Goal: Task Accomplishment & Management: Manage account settings

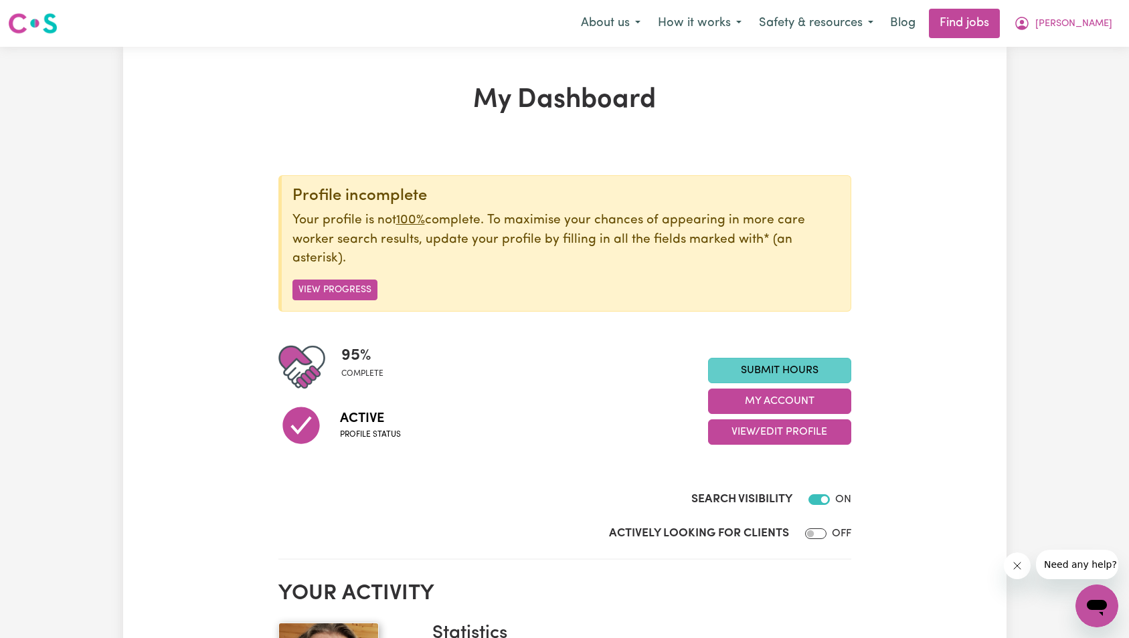
click at [740, 360] on link "Submit Hours" at bounding box center [779, 370] width 143 height 25
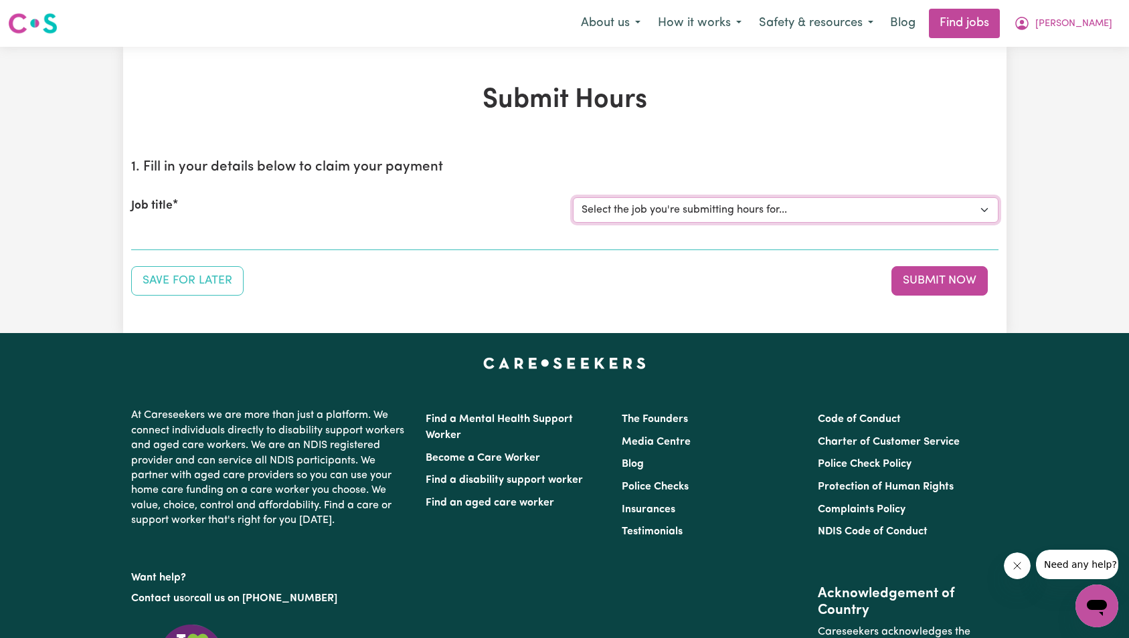
click at [656, 215] on select "Select the job you're submitting hours for... [Kai-Cee Hind] Support Worker Req…" at bounding box center [786, 209] width 426 height 25
click at [688, 218] on select "Select the job you're submitting hours for... [Kai-Cee Hind] Support Worker Req…" at bounding box center [786, 209] width 426 height 25
select select "14123"
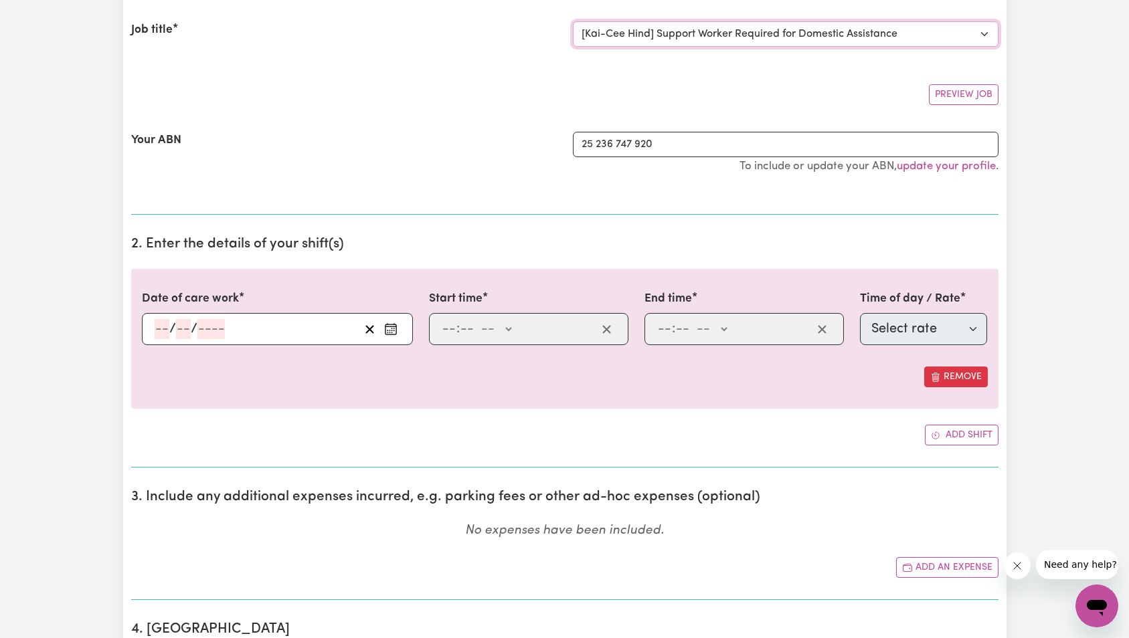
scroll to position [177, 0]
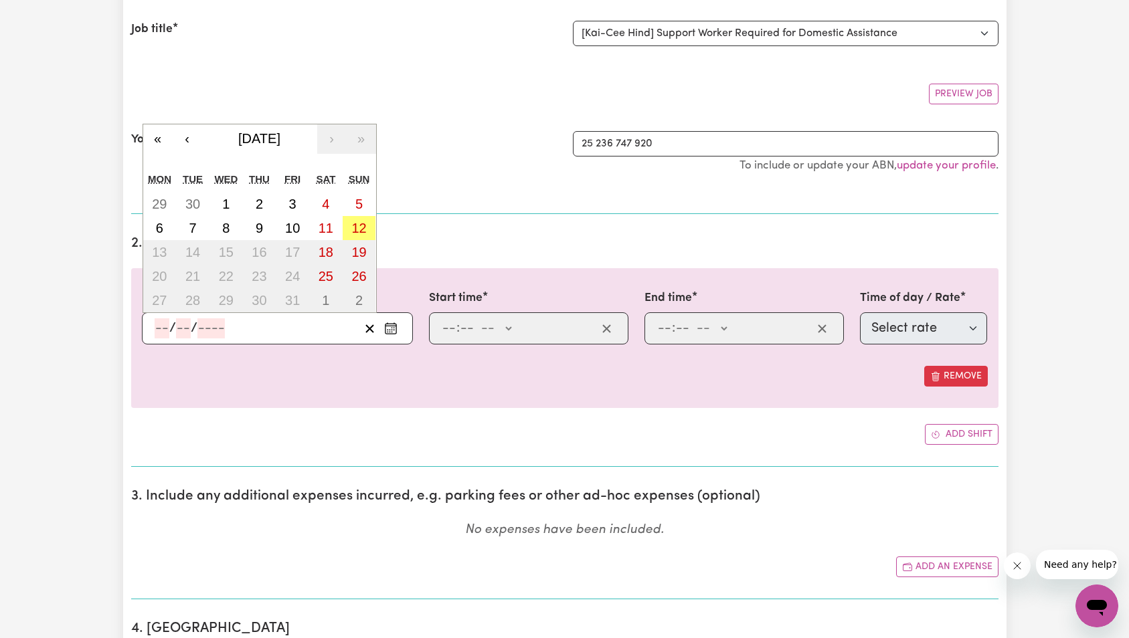
click at [214, 328] on input "number" at bounding box center [210, 329] width 27 height 20
click at [361, 203] on abbr "5" at bounding box center [358, 204] width 7 height 15
type input "2025-10-05"
type input "5"
type input "10"
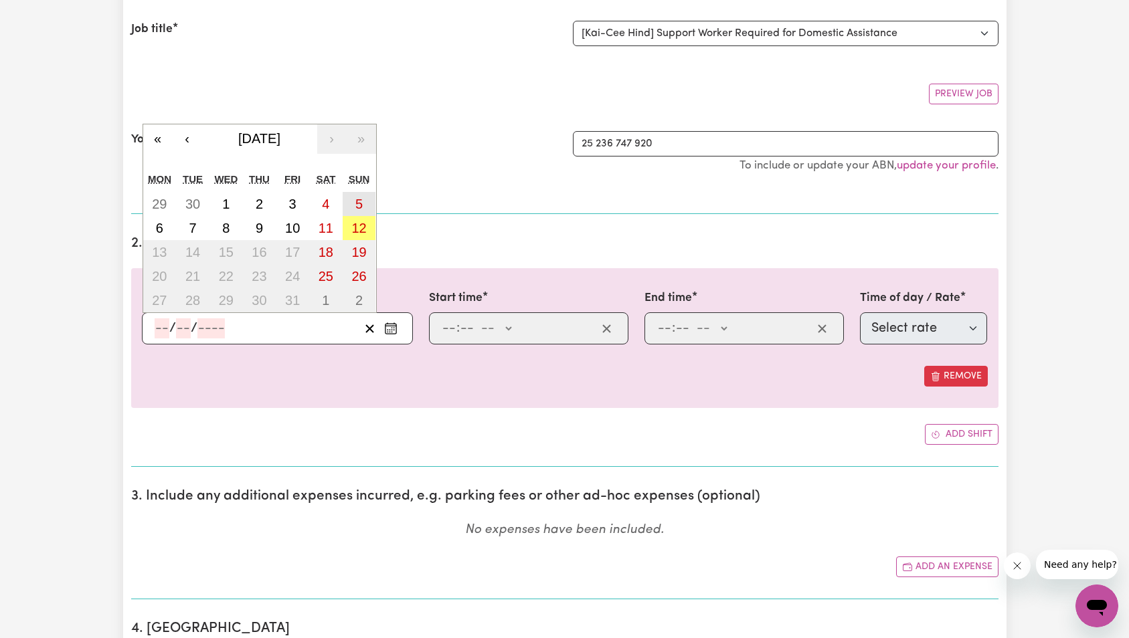
type input "2025"
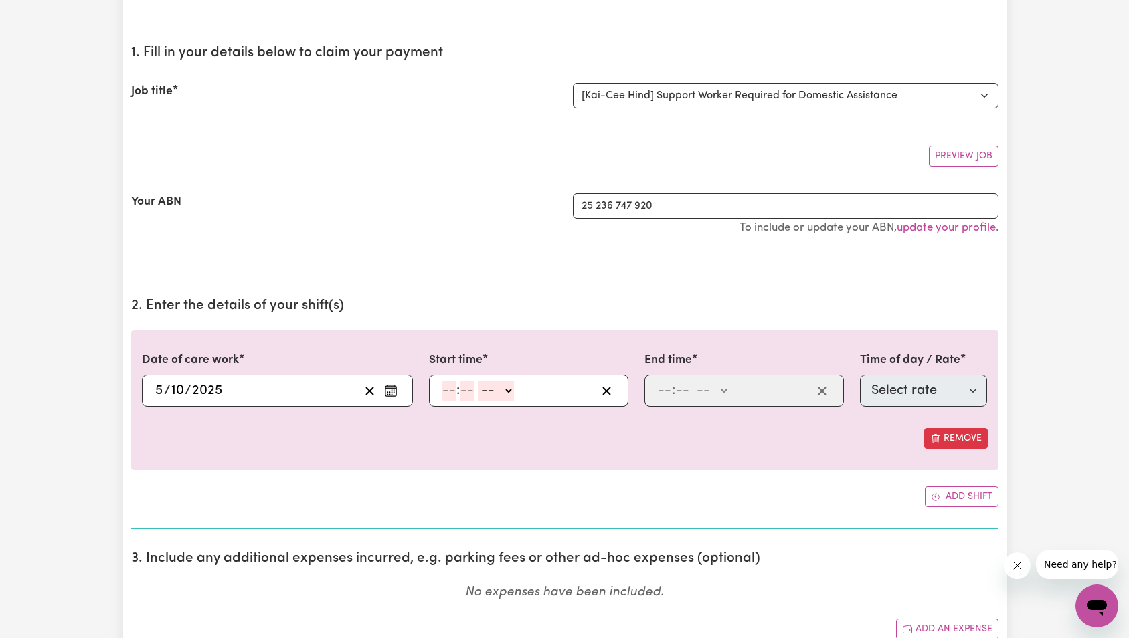
scroll to position [0, 0]
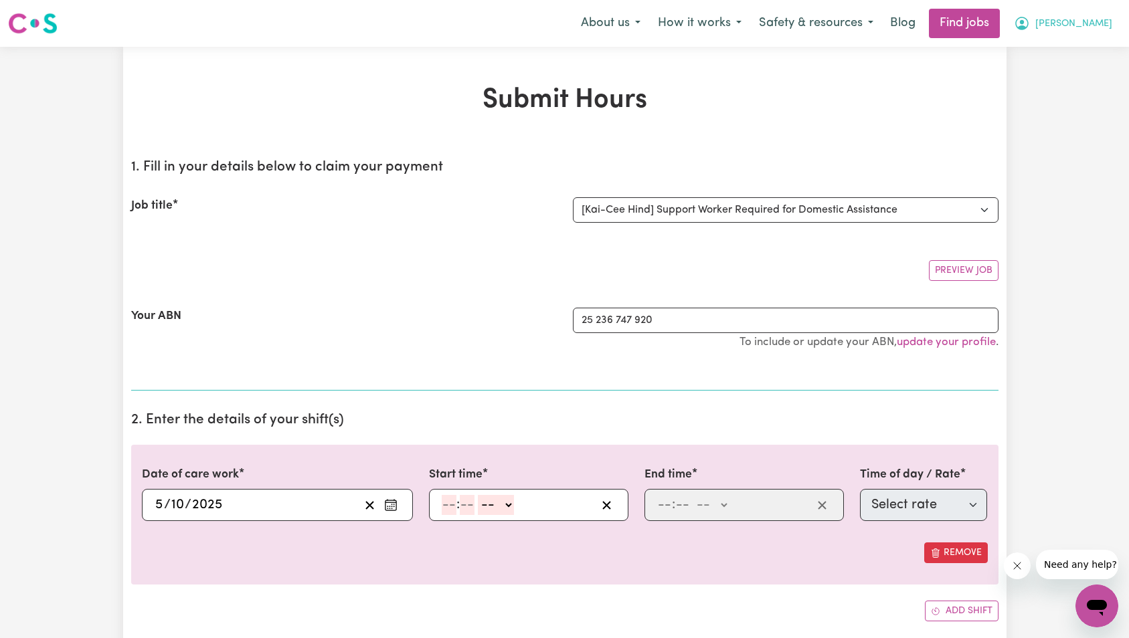
click at [1102, 29] on span "[PERSON_NAME]" at bounding box center [1073, 24] width 77 height 15
click at [1084, 73] on link "My Dashboard" at bounding box center [1068, 76] width 106 height 25
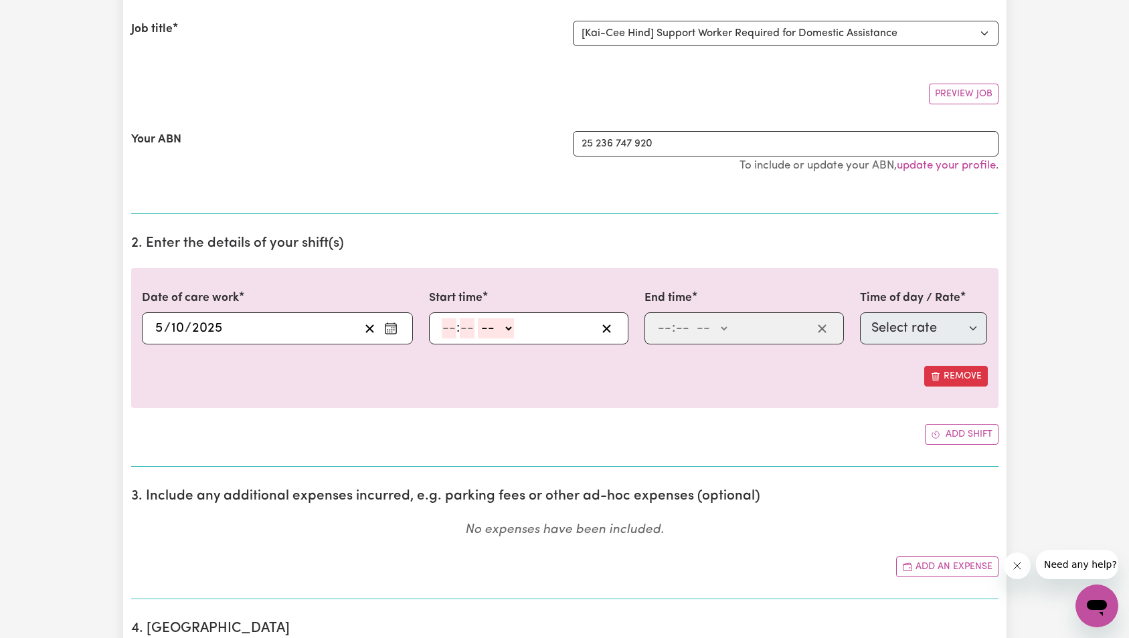
scroll to position [221, 0]
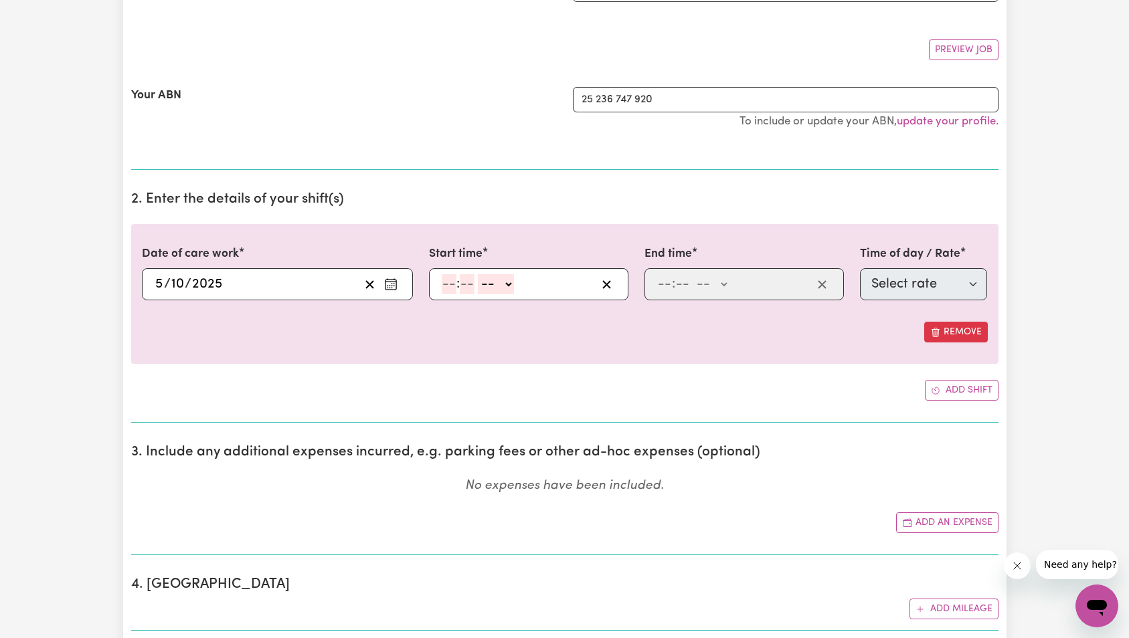
click at [442, 284] on input "number" at bounding box center [449, 284] width 15 height 20
click at [442, 284] on input "9" at bounding box center [446, 284] width 9 height 20
type input "6"
click at [442, 284] on input "6" at bounding box center [446, 284] width 9 height 20
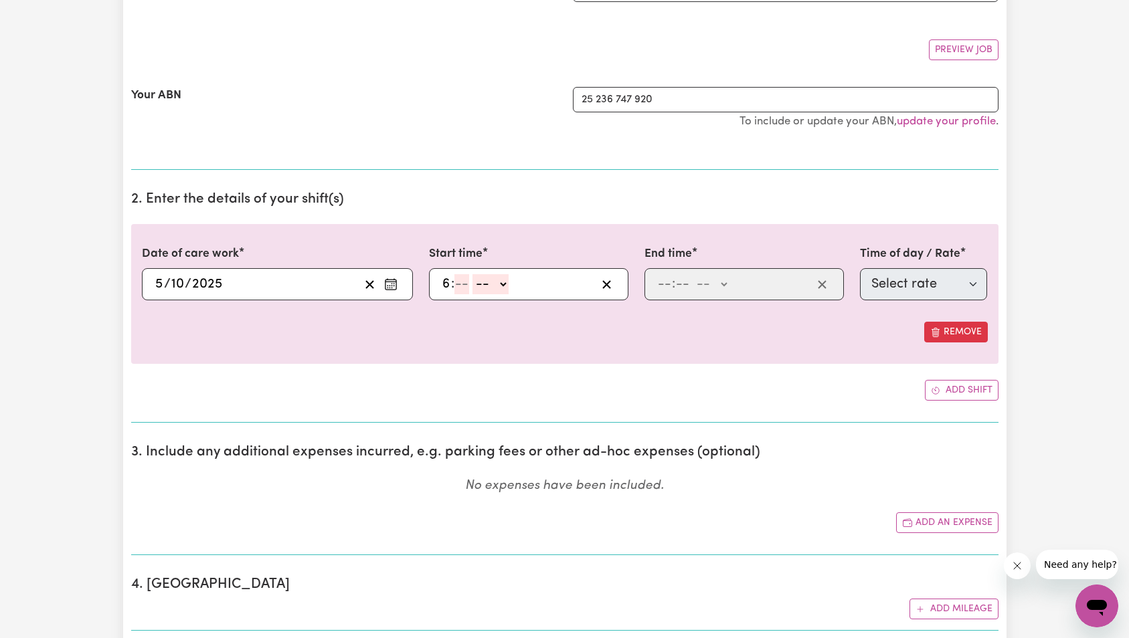
click at [464, 284] on input "number" at bounding box center [461, 284] width 15 height 20
type input "0"
select select "am"
type input "06:00"
type input "7"
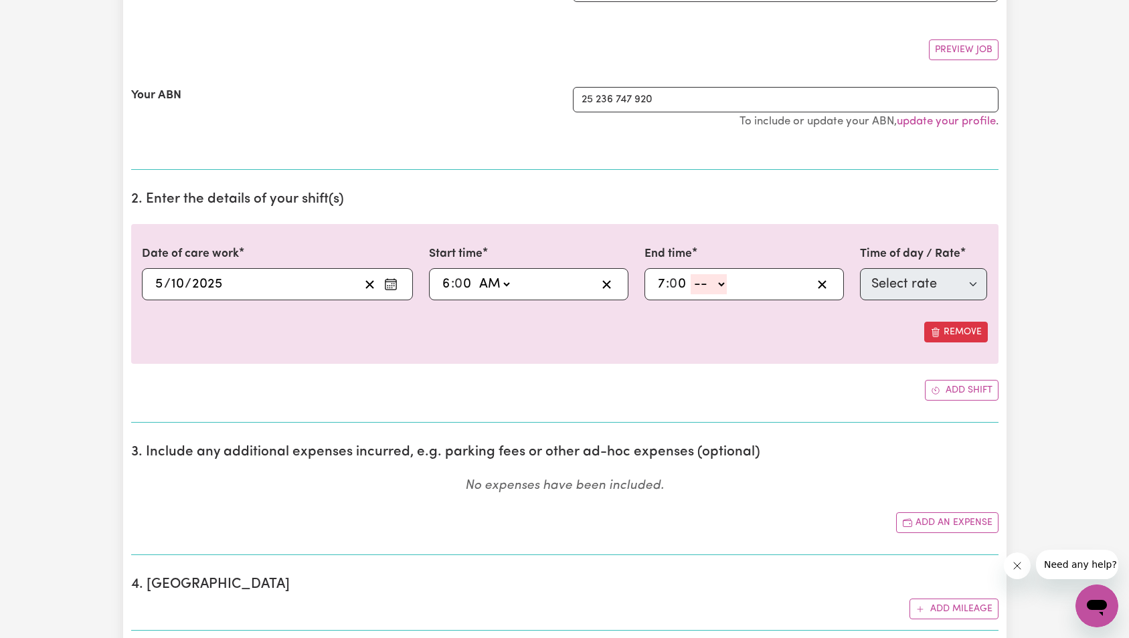
type input "0"
select select "am"
type input "07:00"
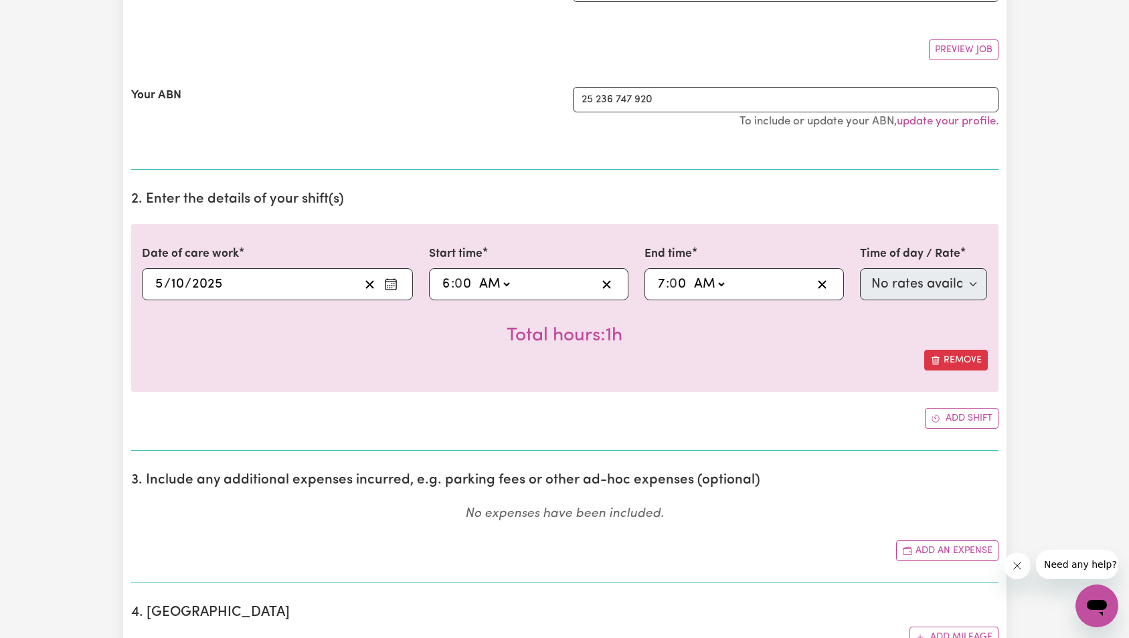
scroll to position [0, 0]
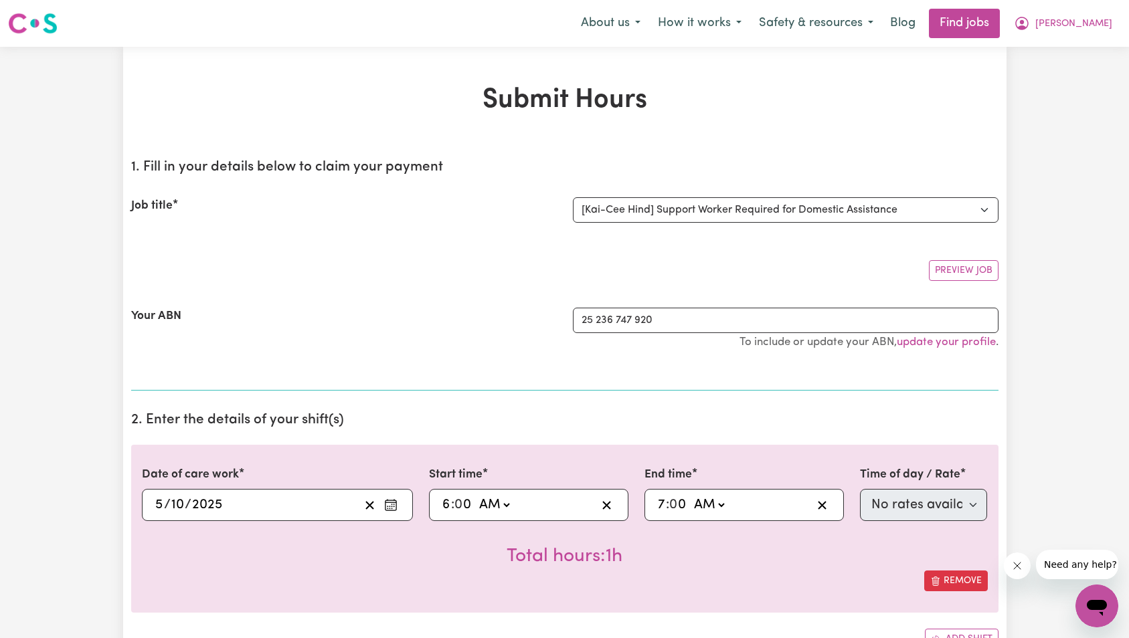
click at [186, 505] on span "/" at bounding box center [188, 505] width 7 height 15
click at [213, 503] on input "2025" at bounding box center [206, 505] width 31 height 20
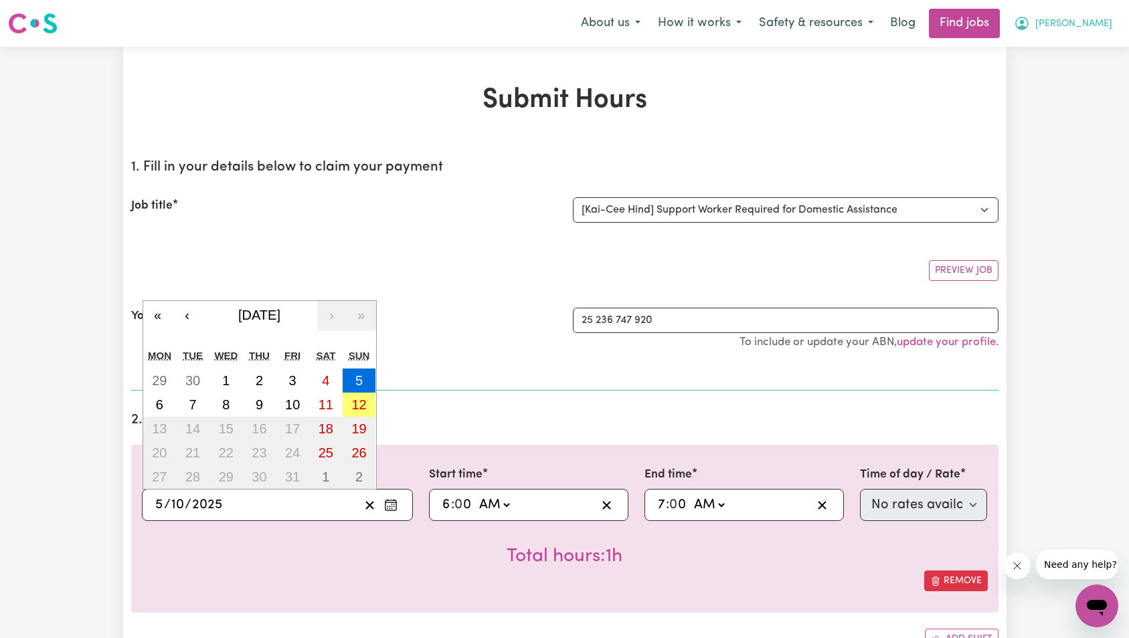
click at [1094, 24] on span "[PERSON_NAME]" at bounding box center [1073, 24] width 77 height 15
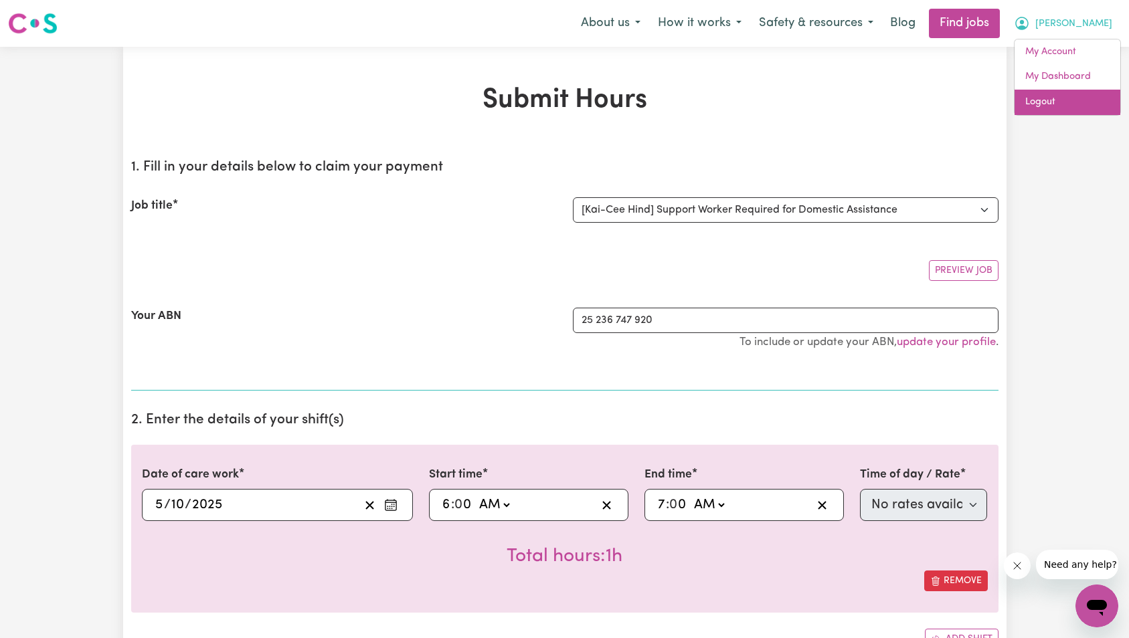
click at [1066, 103] on link "Logout" at bounding box center [1068, 102] width 106 height 25
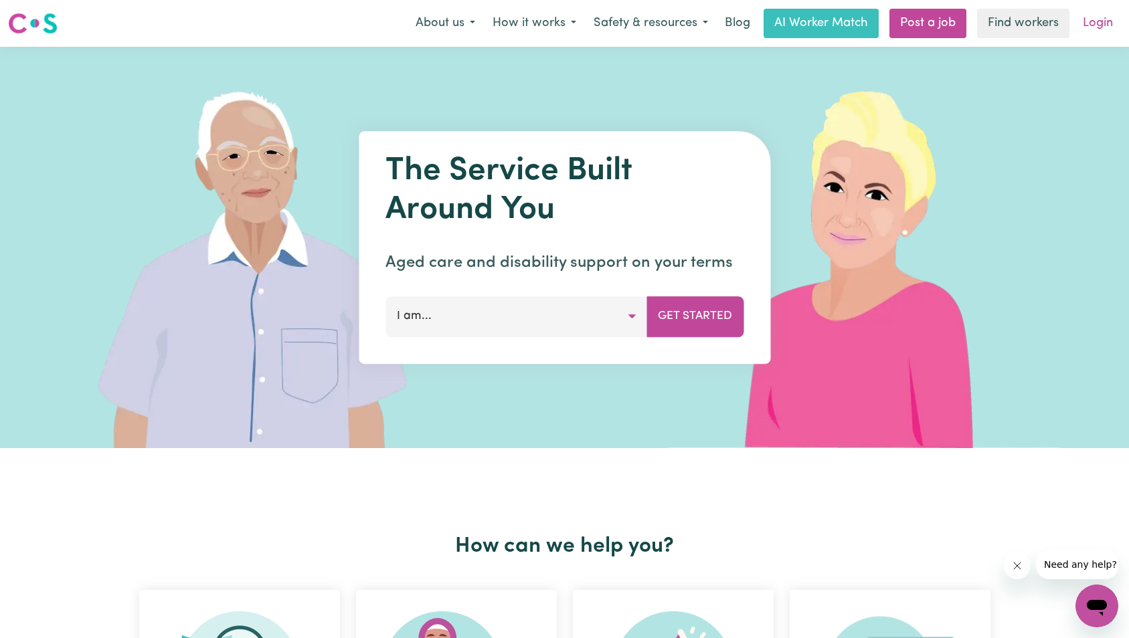
click at [1100, 25] on link "Login" at bounding box center [1098, 23] width 46 height 29
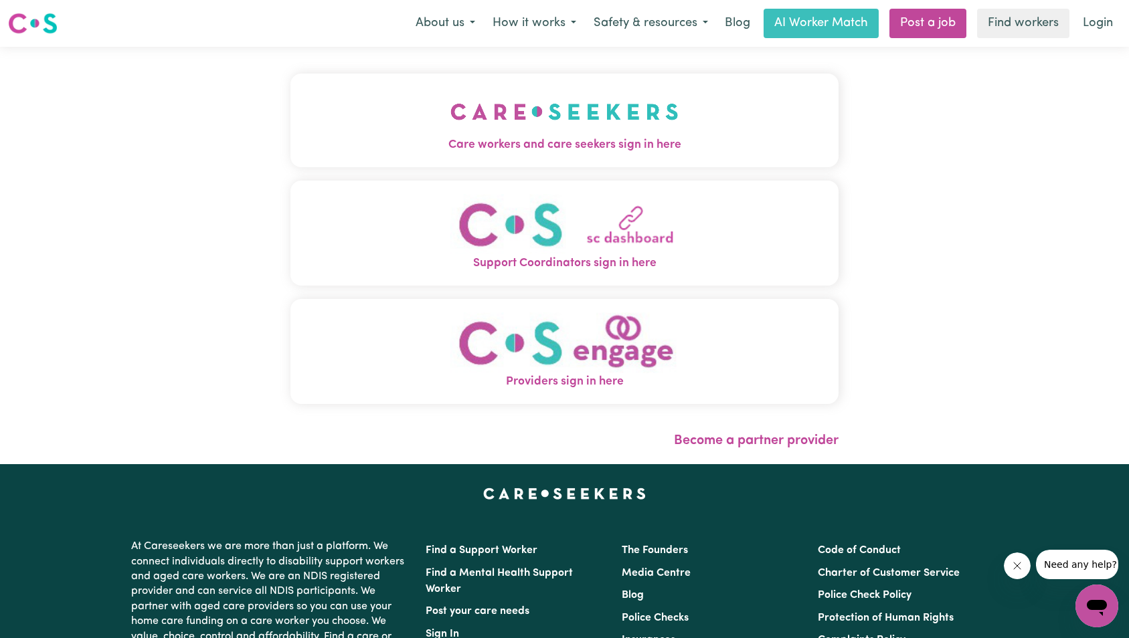
click at [574, 115] on button "Care workers and care seekers sign in here" at bounding box center [564, 121] width 549 height 94
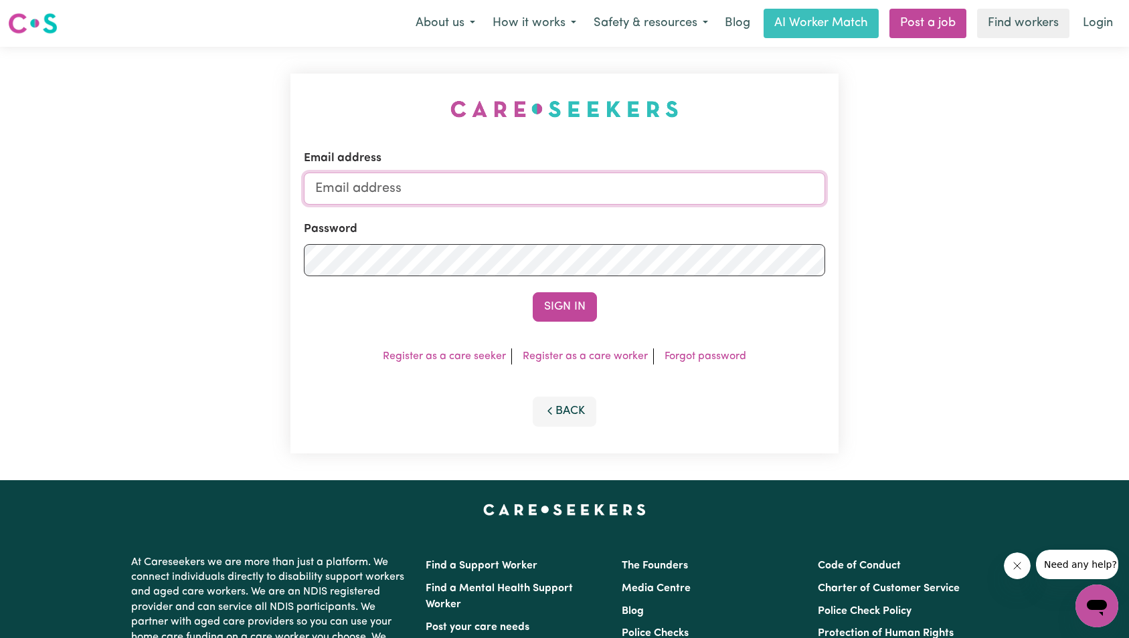
click at [699, 197] on input "Email address" at bounding box center [565, 189] width 522 height 32
click at [533, 292] on button "Sign In" at bounding box center [565, 306] width 64 height 29
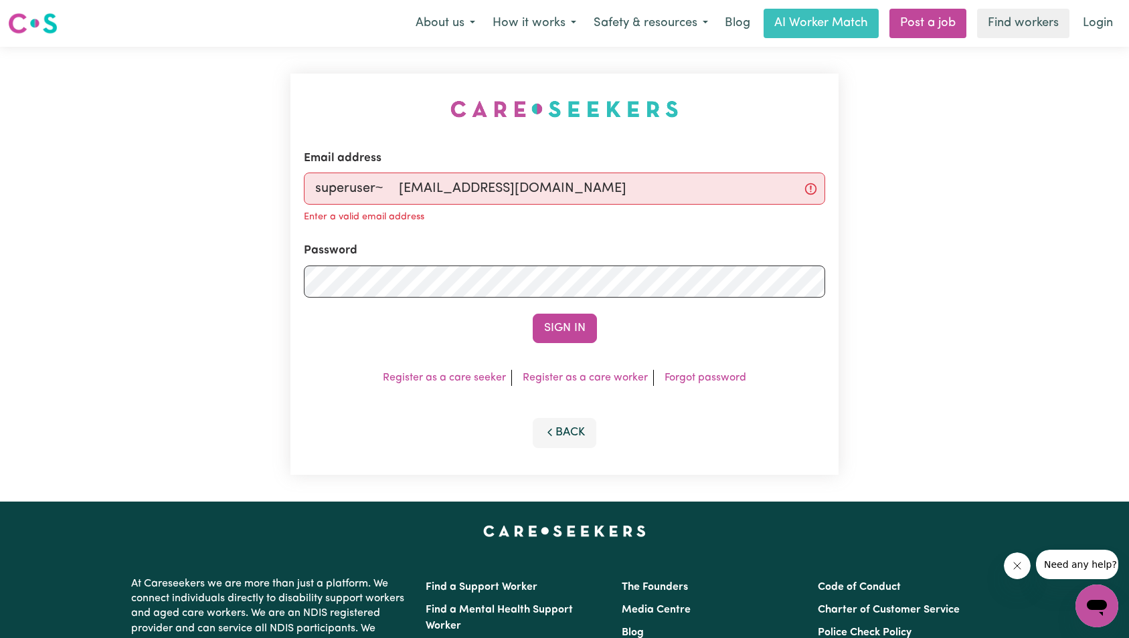
click at [403, 194] on input "superuser~ KaiCee@careseekers.com.au" at bounding box center [565, 189] width 522 height 32
type input "superuser~KaiCee@careseekers.com.au"
click at [533, 314] on button "Sign In" at bounding box center [565, 328] width 64 height 29
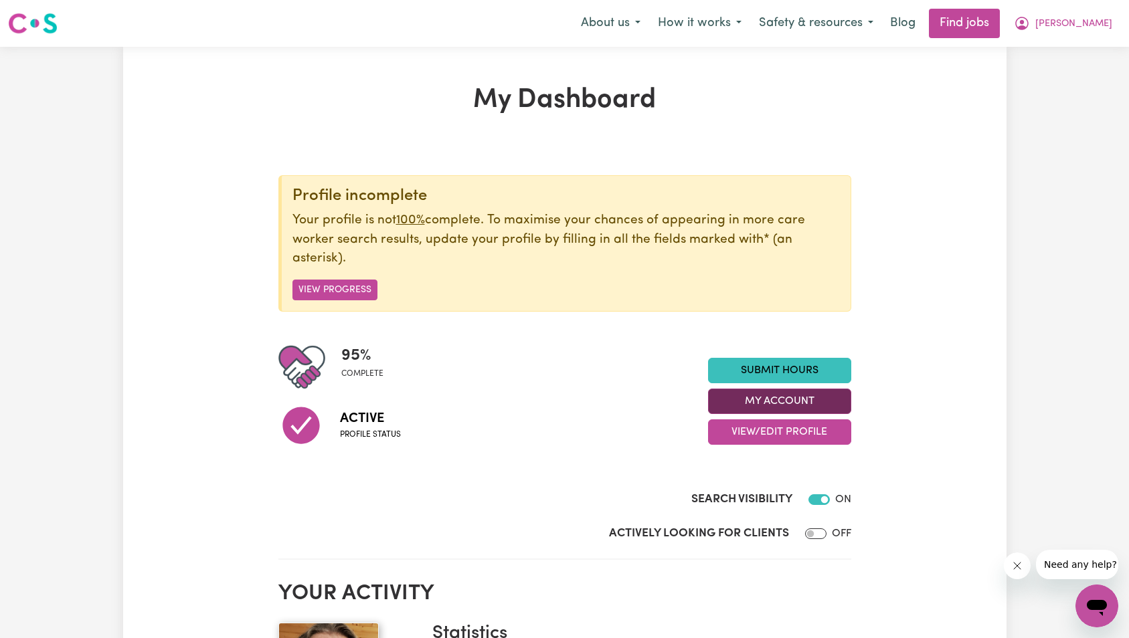
click at [760, 398] on button "My Account" at bounding box center [779, 401] width 143 height 25
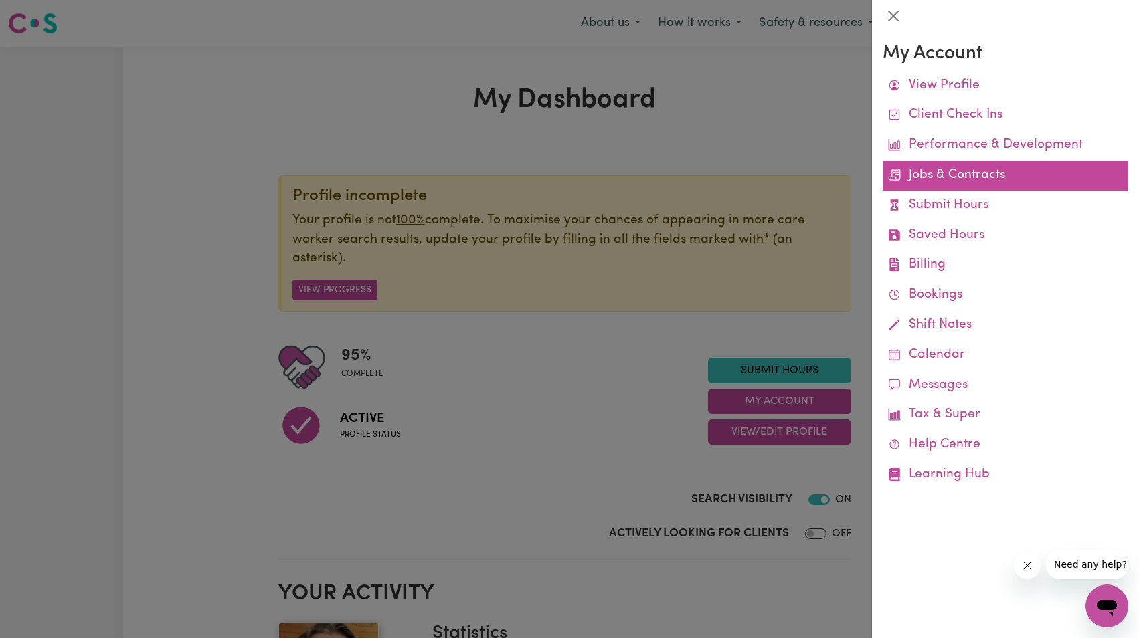
click at [940, 175] on link "Jobs & Contracts" at bounding box center [1006, 176] width 246 height 30
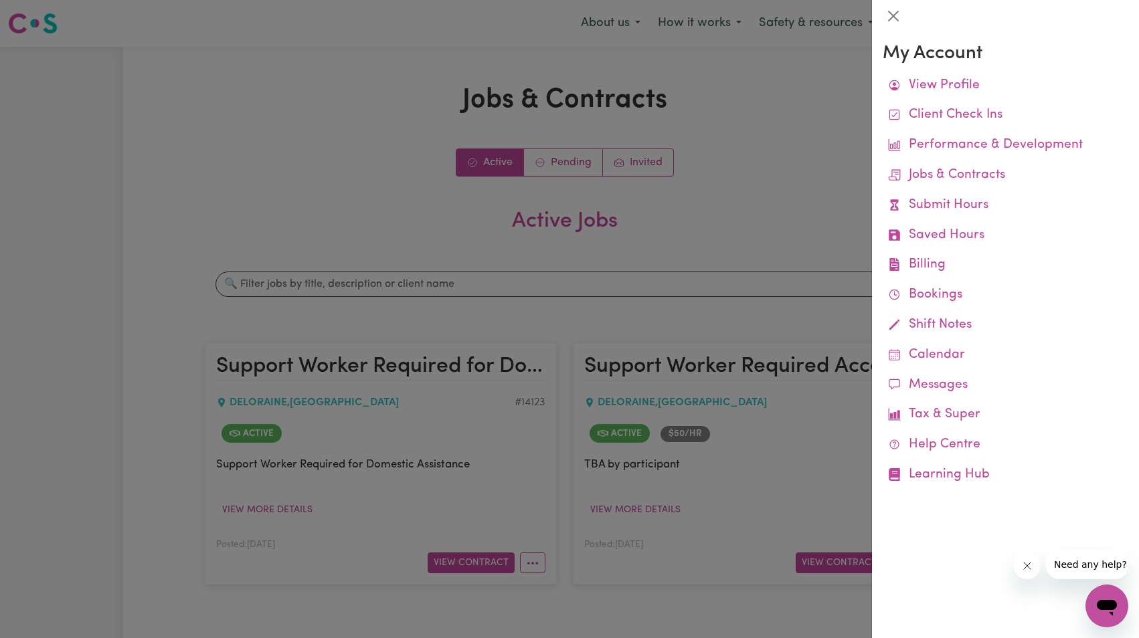
click at [509, 352] on div at bounding box center [569, 319] width 1139 height 638
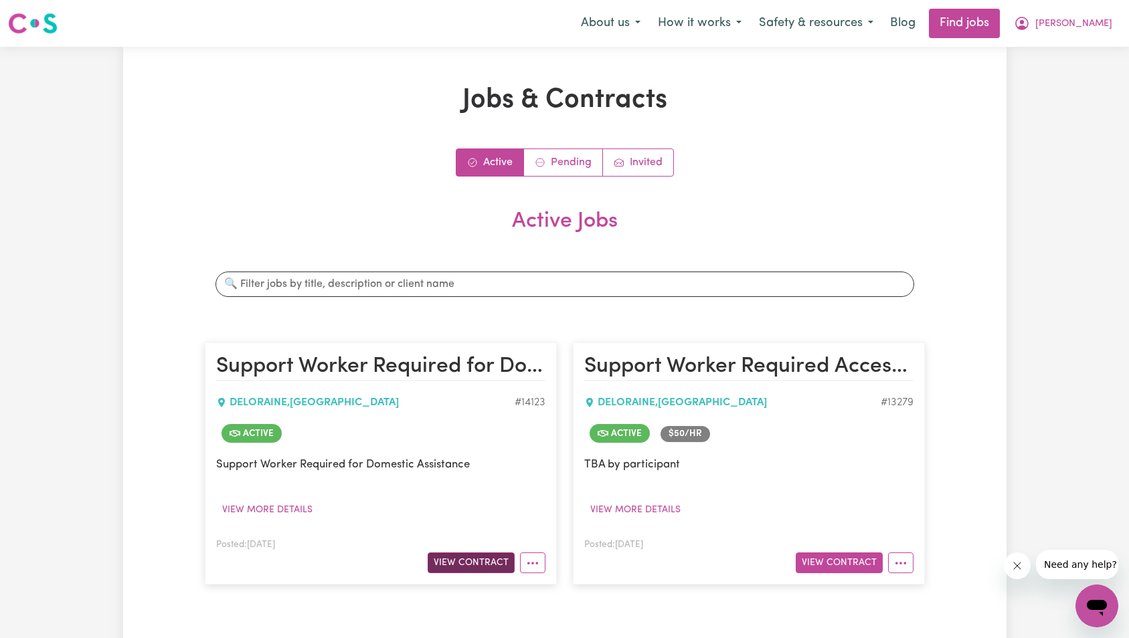
click at [481, 568] on button "View Contract" at bounding box center [471, 563] width 87 height 21
click at [836, 564] on button "View Contract" at bounding box center [839, 563] width 87 height 21
click at [855, 564] on button "View Contract" at bounding box center [839, 563] width 87 height 21
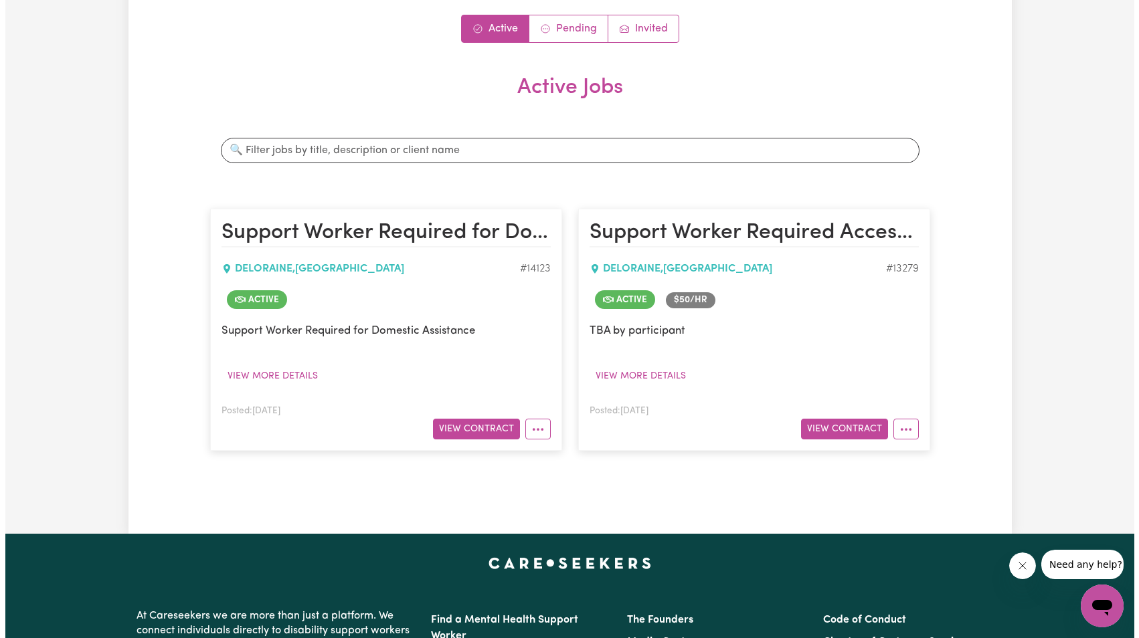
scroll to position [157, 0]
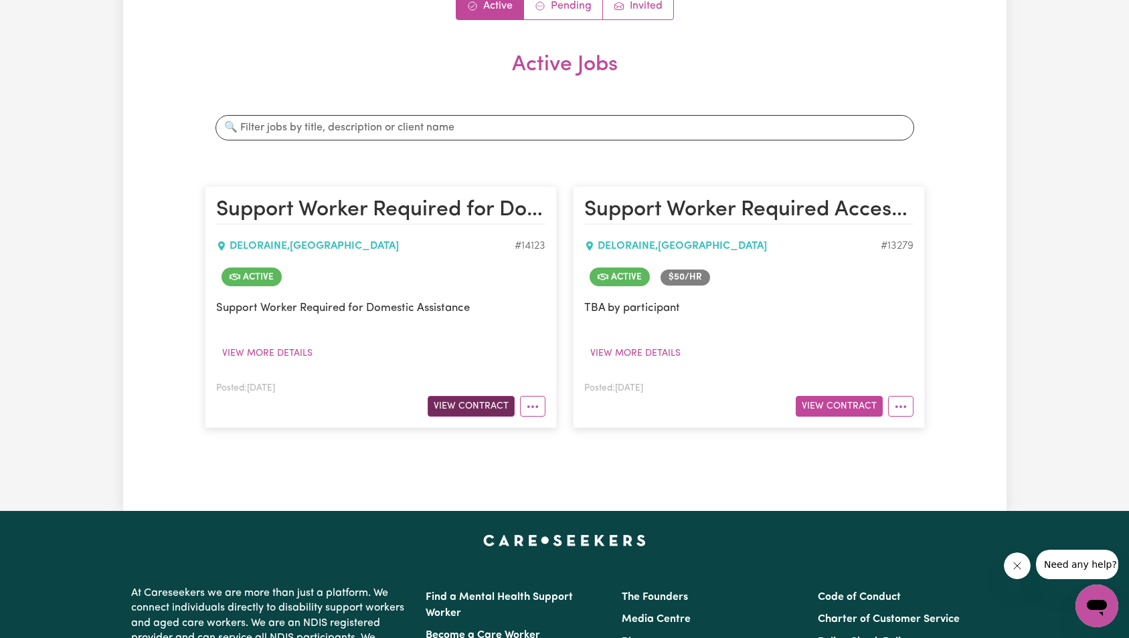
click at [491, 407] on button "View Contract" at bounding box center [471, 406] width 87 height 21
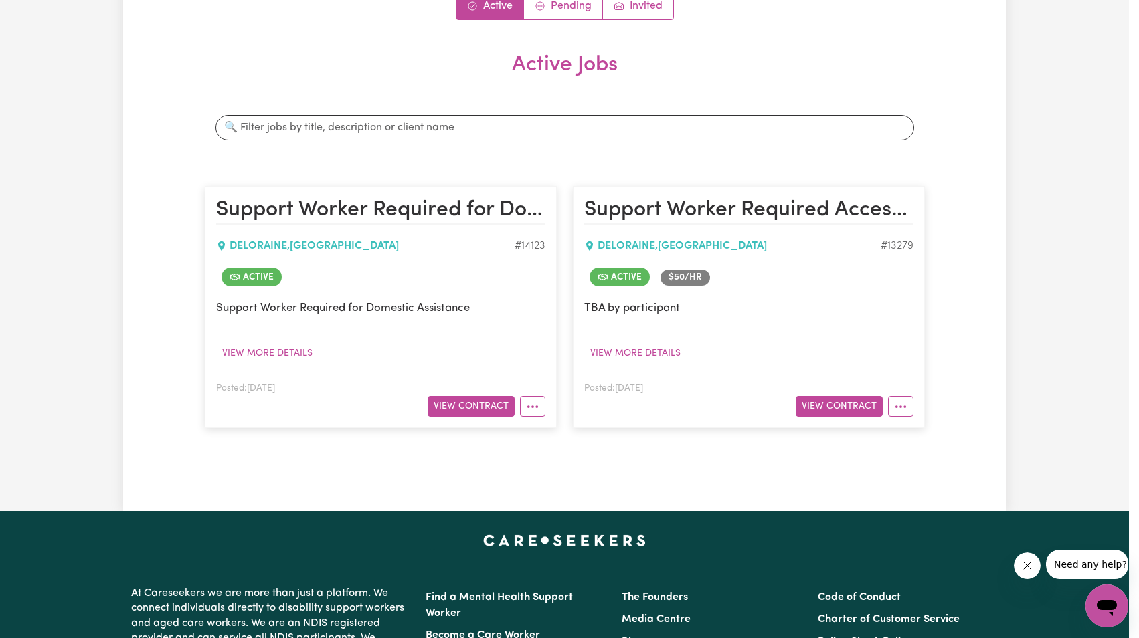
scroll to position [0, 0]
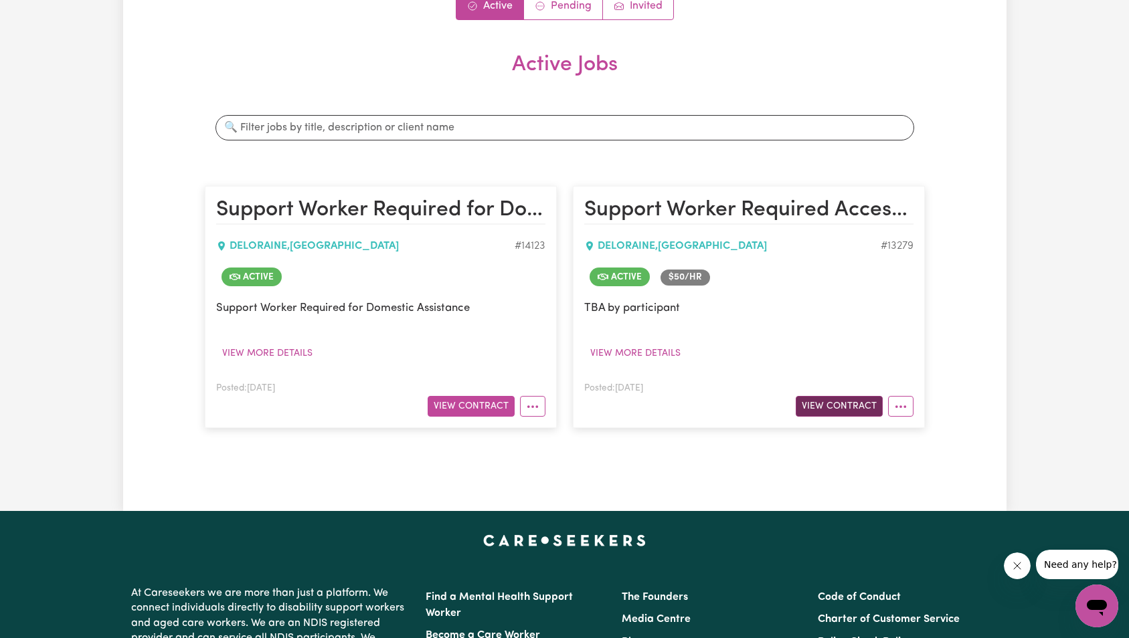
click at [858, 412] on button "View Contract" at bounding box center [839, 406] width 87 height 21
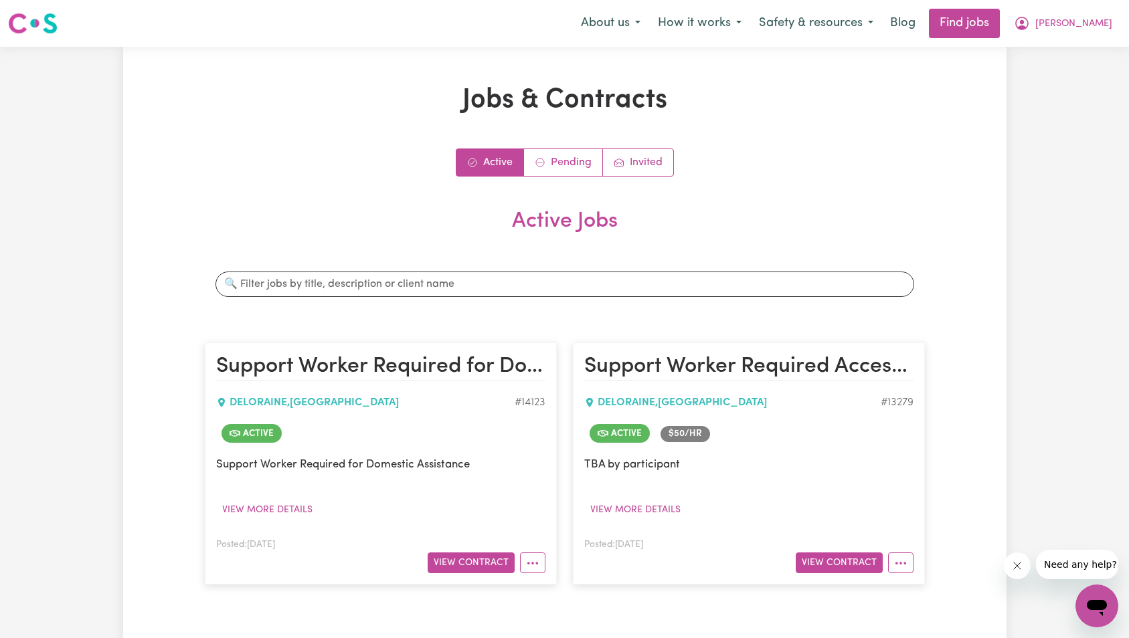
click at [1103, 11] on button "[PERSON_NAME]" at bounding box center [1063, 23] width 116 height 28
click at [1065, 94] on link "Logout" at bounding box center [1068, 102] width 106 height 25
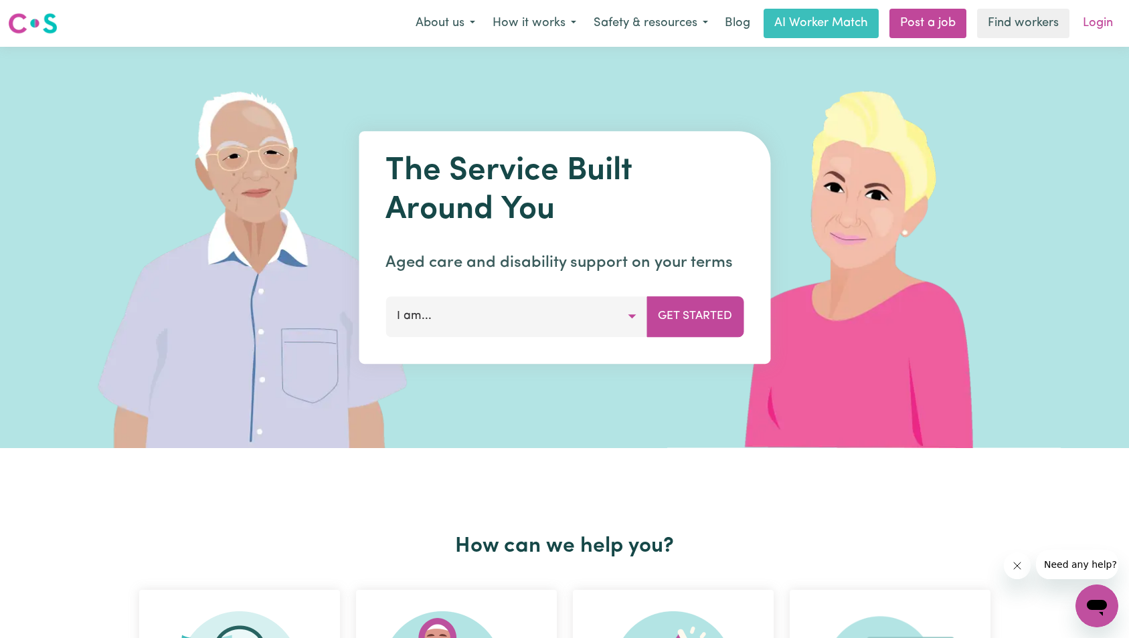
click at [1100, 22] on link "Login" at bounding box center [1098, 23] width 46 height 29
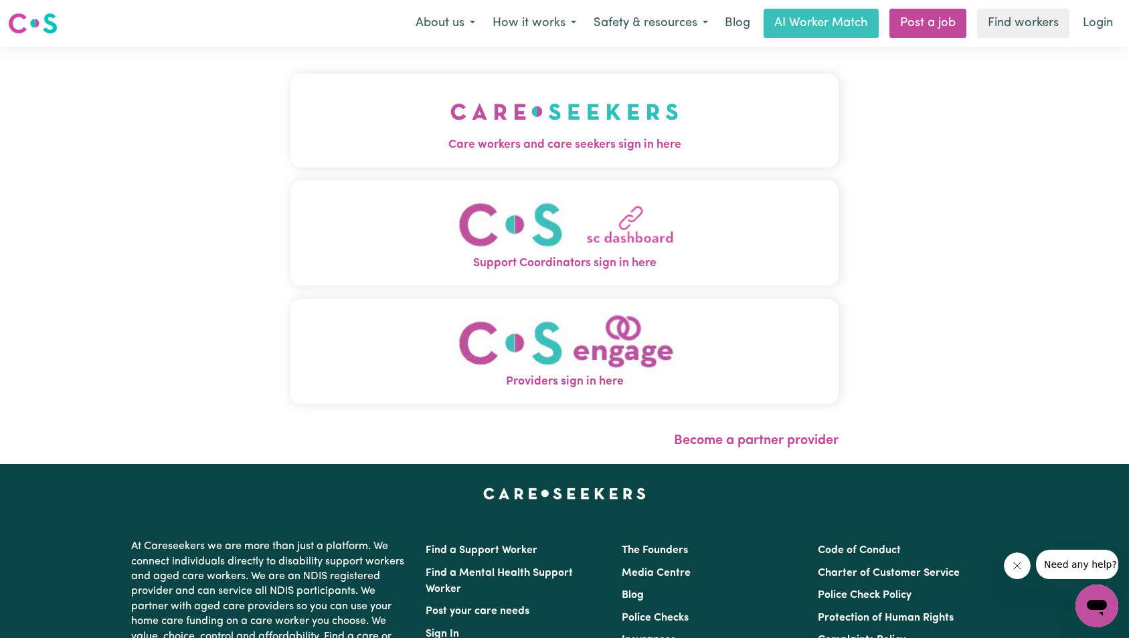
click at [510, 98] on img "Care workers and care seekers sign in here" at bounding box center [564, 112] width 228 height 50
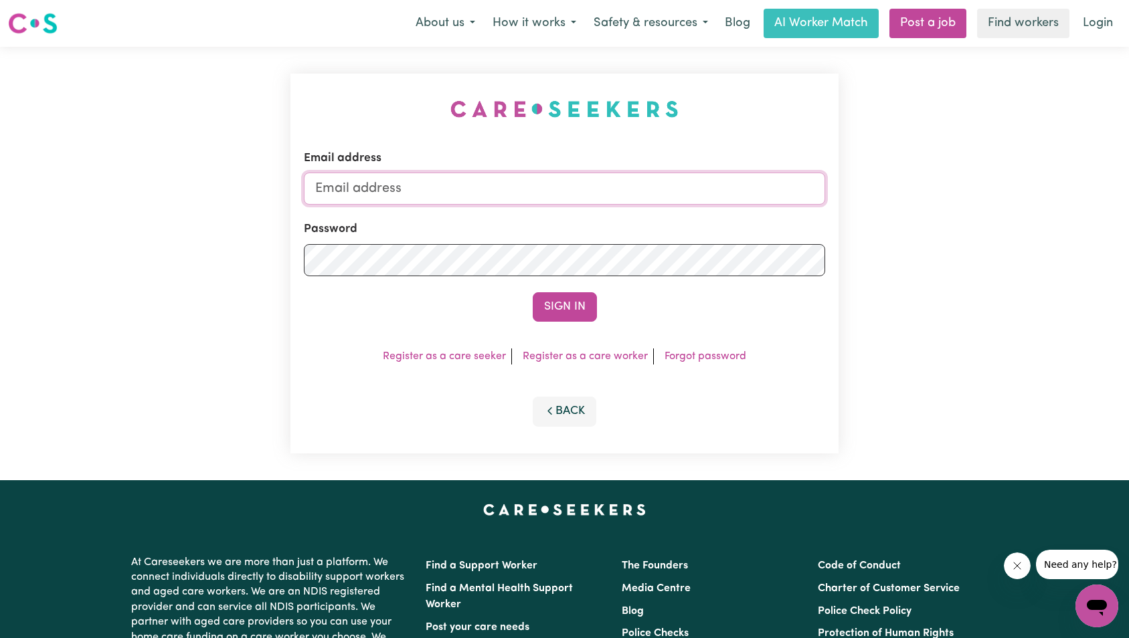
click at [547, 195] on input "Email address" at bounding box center [565, 189] width 522 height 32
paste input "[EMAIL_ADDRESS][DOMAIN_NAME]"
type input "superuser~[EMAIL_ADDRESS][DOMAIN_NAME]"
click at [560, 315] on button "Sign In" at bounding box center [565, 306] width 64 height 29
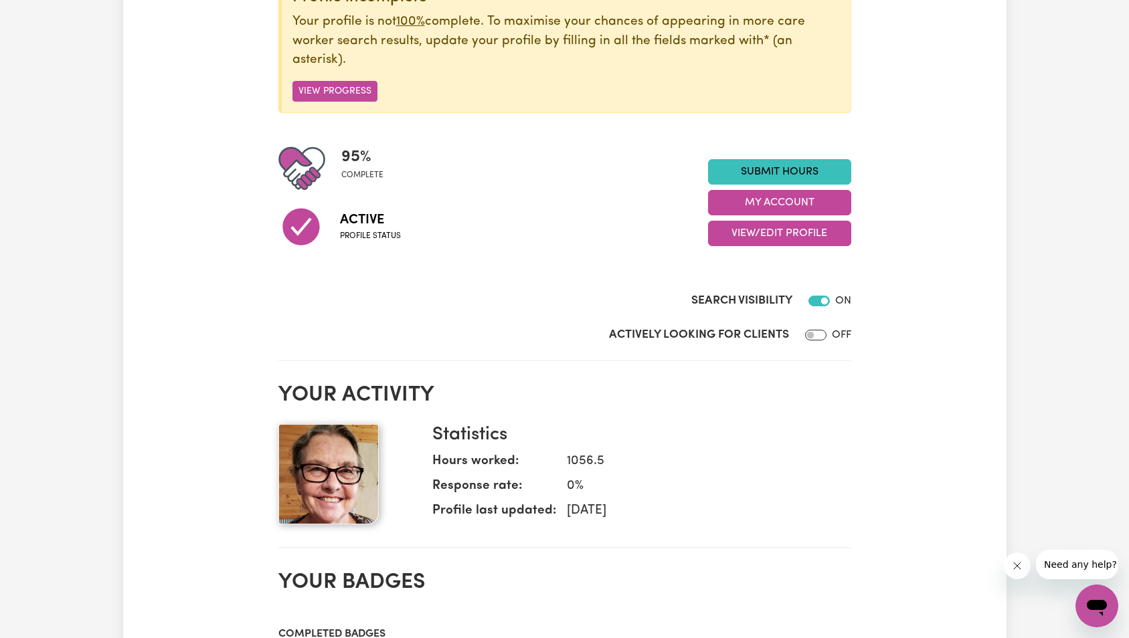
scroll to position [250, 0]
